Goal: Communication & Community: Answer question/provide support

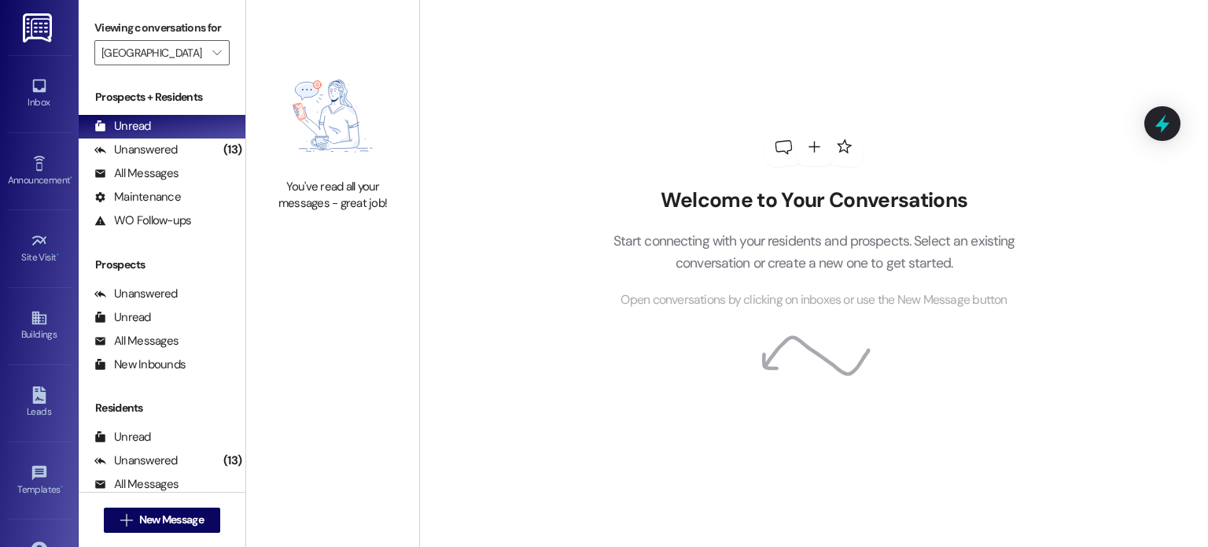
click at [35, 27] on img at bounding box center [39, 27] width 32 height 29
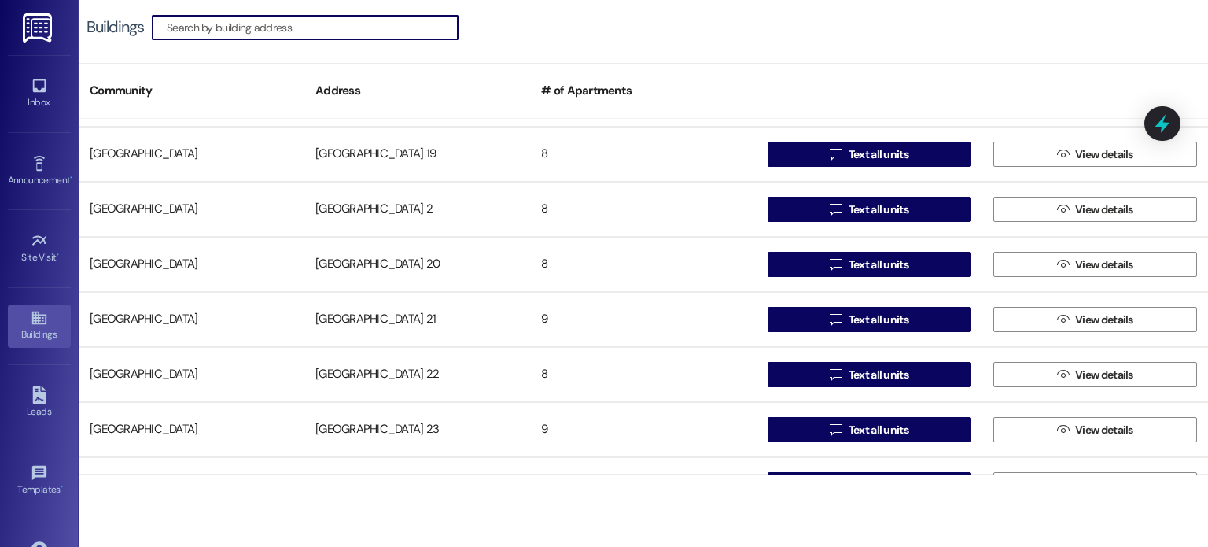
scroll to position [787, 0]
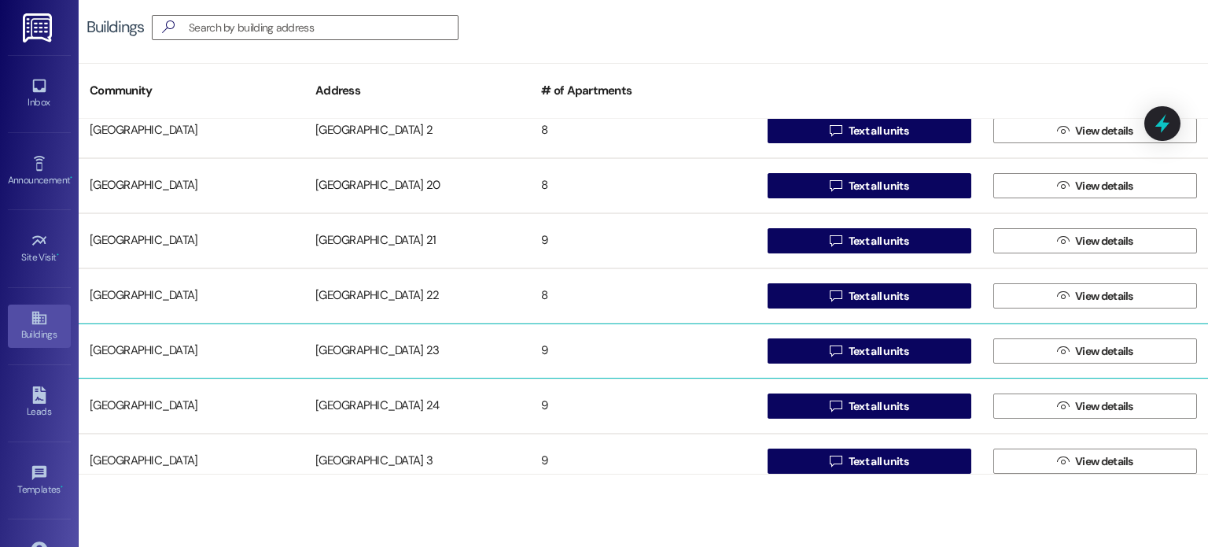
click at [337, 354] on div "[GEOGRAPHIC_DATA] 23" at bounding box center [417, 350] width 226 height 31
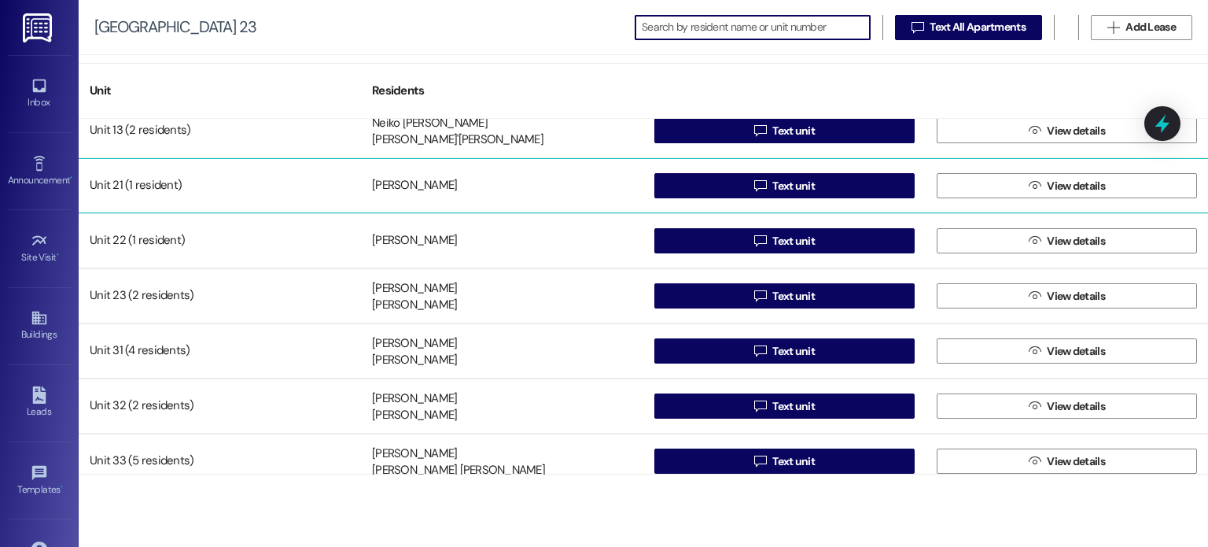
scroll to position [140, 0]
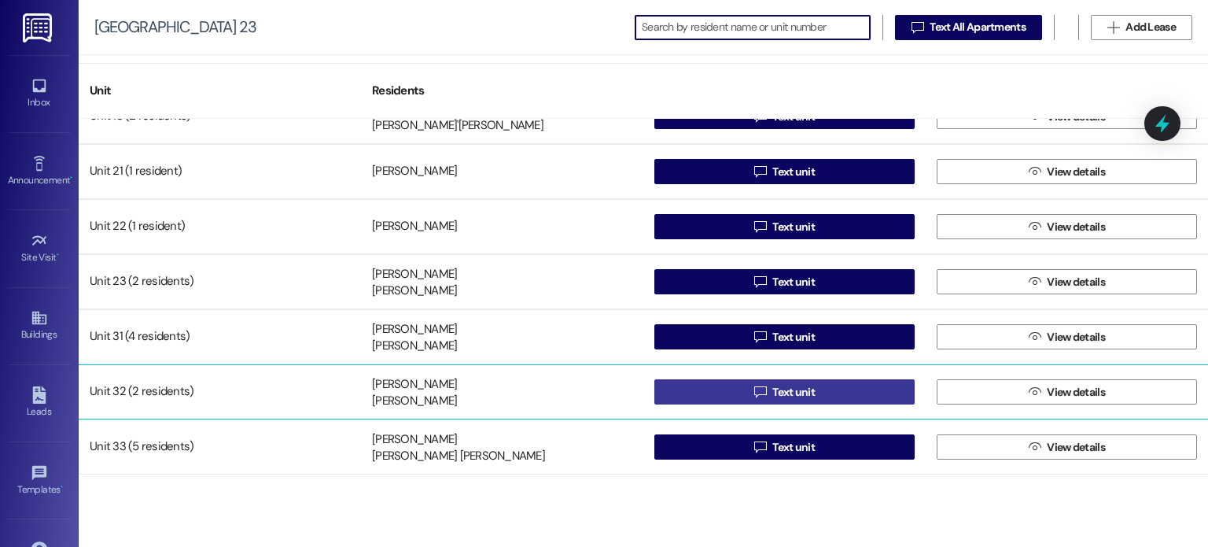
click at [722, 384] on button " Text unit" at bounding box center [784, 391] width 260 height 25
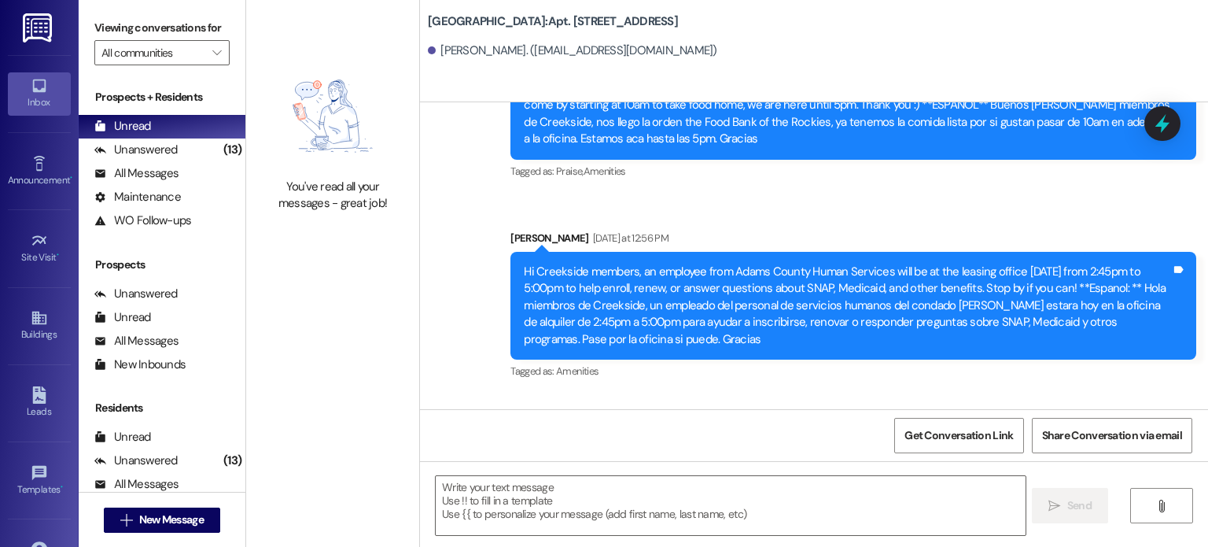
scroll to position [16515, 0]
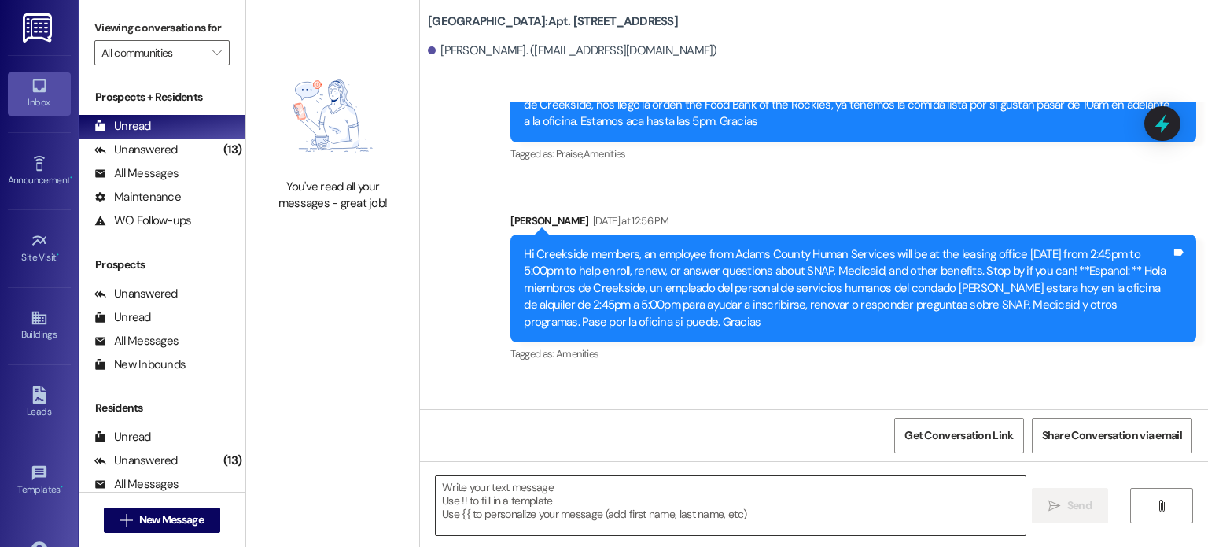
click at [478, 491] on textarea at bounding box center [730, 505] width 589 height 59
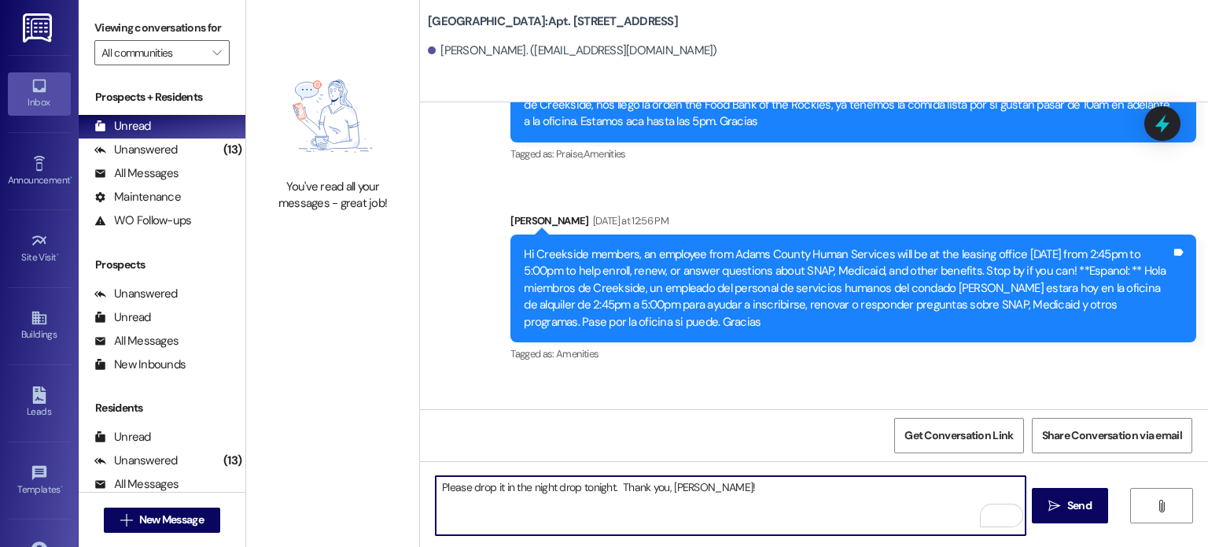
click at [466, 484] on textarea "Please drop it in the night drop tonight. Thank you, [PERSON_NAME]!" at bounding box center [730, 505] width 589 height 59
click at [466, 488] on textarea "Please drop it in the night drop tonight. Thank you, [PERSON_NAME]!" at bounding box center [730, 505] width 589 height 59
paste textarea "Please remit payment of $3,466 in guaranteed funds"
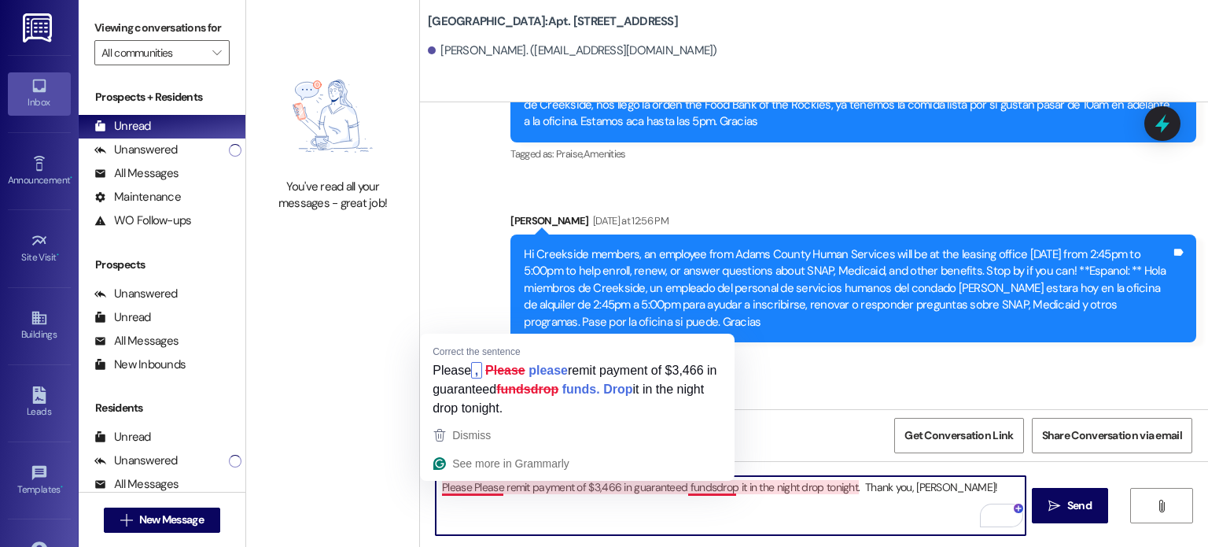
click at [465, 487] on textarea "Please Please remit payment of $3,466 in guaranteed fundsdrop it in the night d…" at bounding box center [730, 505] width 589 height 59
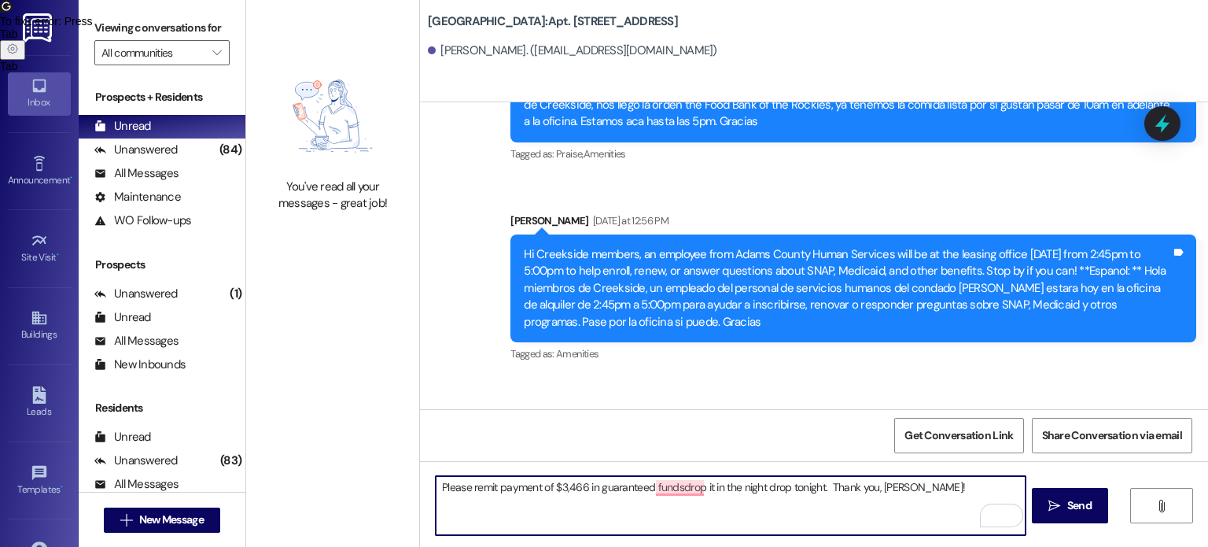
click at [560, 489] on textarea "Please remit payment of $3,466 in guaranteed fundsdrop it in the night drop ton…" at bounding box center [730, 505] width 589 height 59
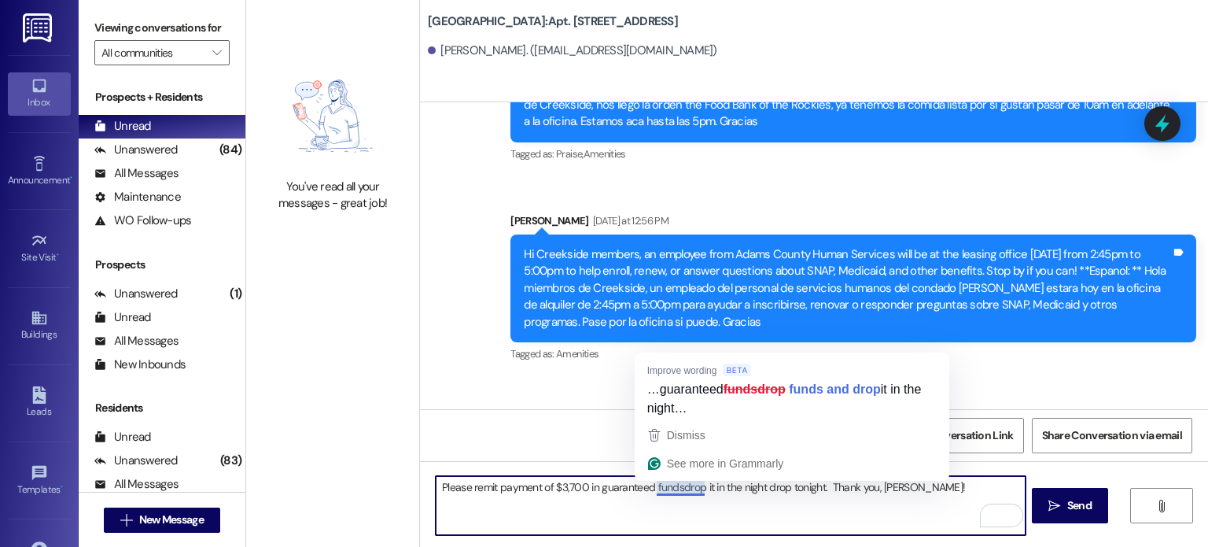
click at [672, 487] on textarea "Please remit payment of $3,700 in guaranteed fundsdrop it in the night drop ton…" at bounding box center [730, 505] width 589 height 59
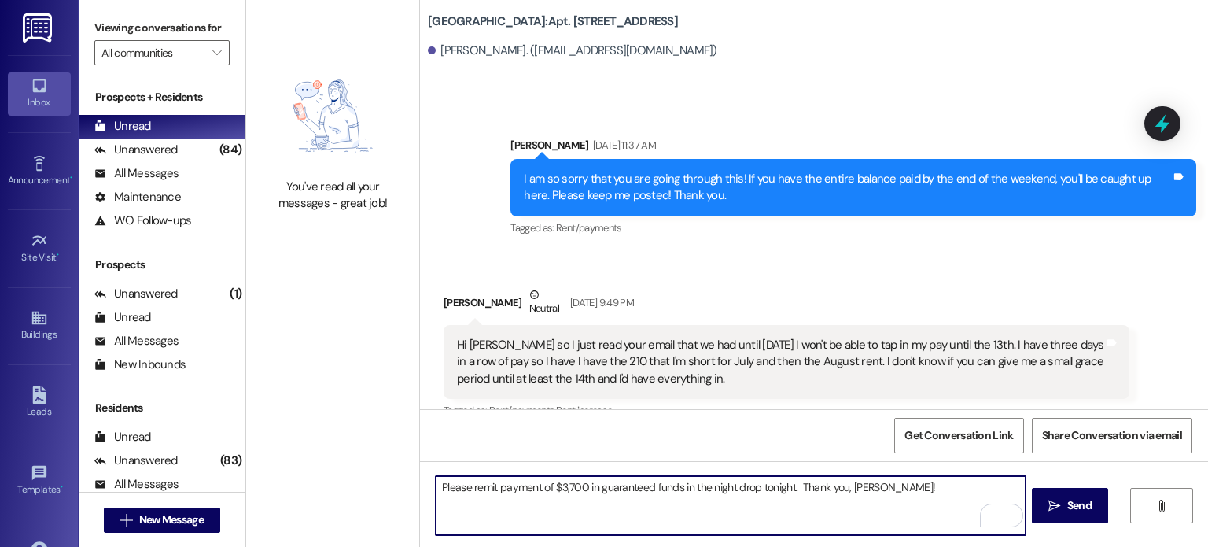
scroll to position [15886, 0]
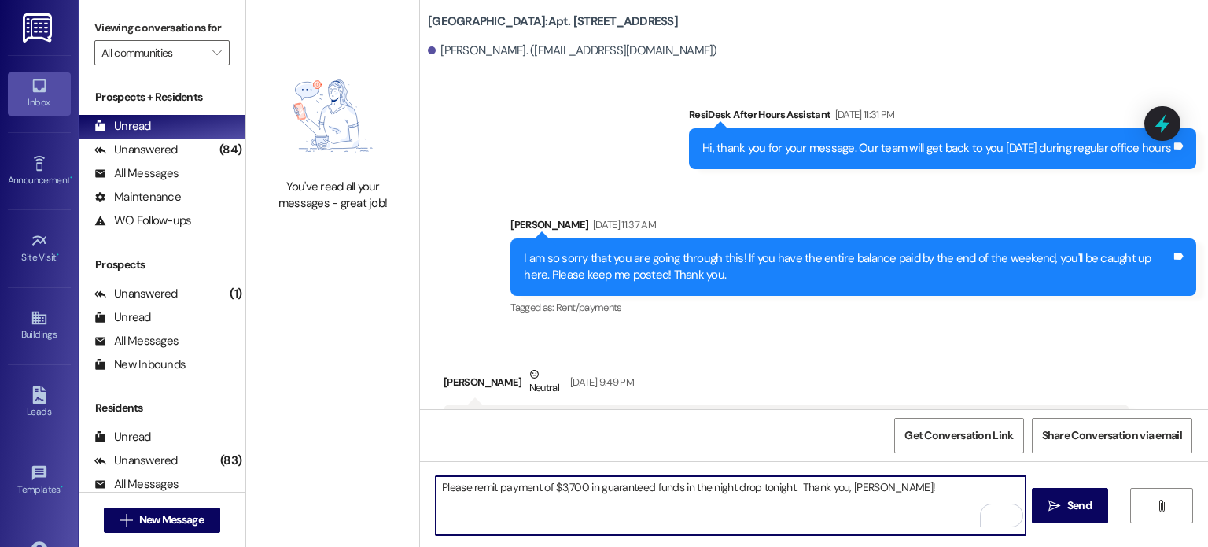
type textarea "Please remit payment of $3,700 in guaranteed funds in the night drop tonight. T…"
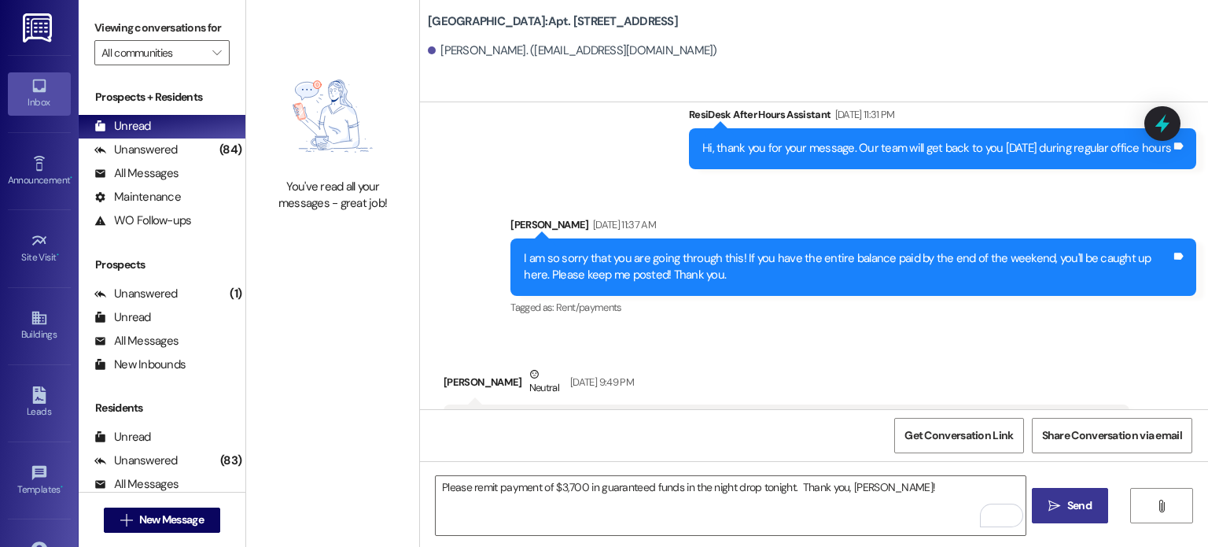
click at [1061, 503] on span " Send" at bounding box center [1070, 505] width 50 height 17
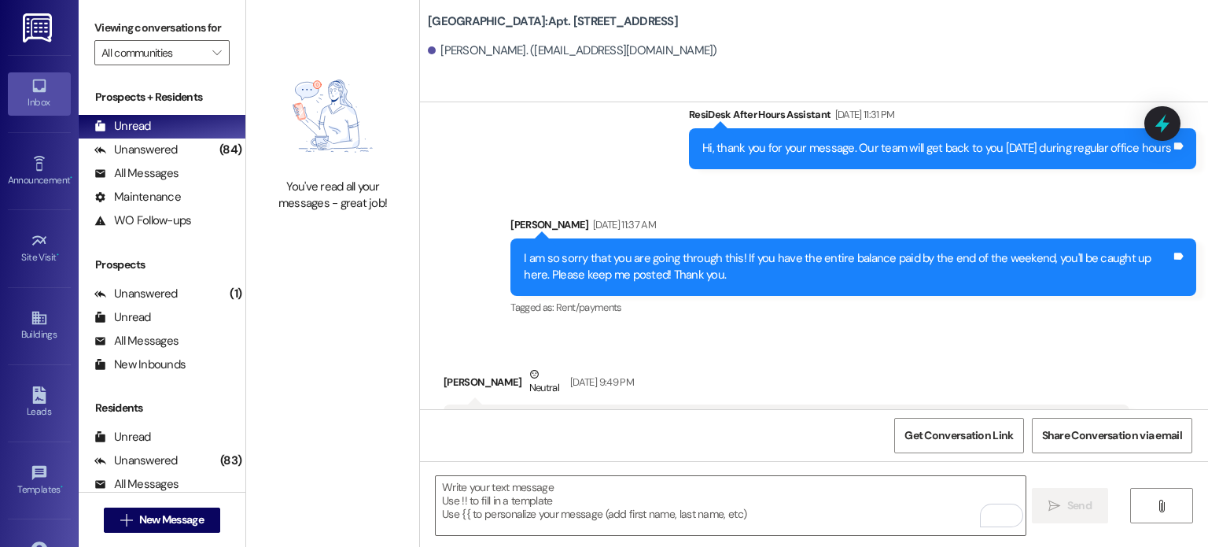
scroll to position [15838, 0]
